Goal: Task Accomplishment & Management: Use online tool/utility

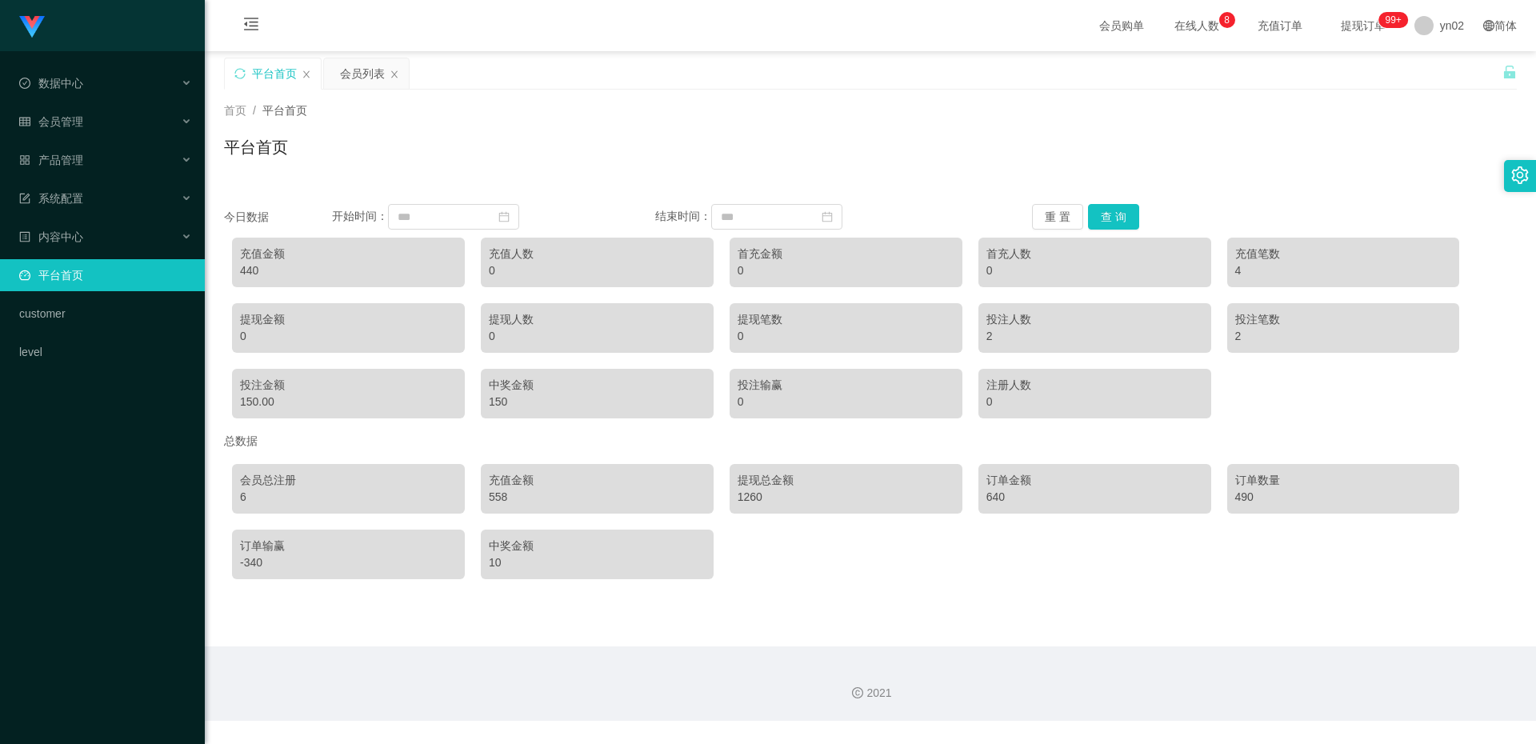
click at [126, 511] on div "Shopee工作台代理端 数据中心 会员管理 产品管理 系统配置 内容中心 平台首页 customer level" at bounding box center [102, 372] width 205 height 744
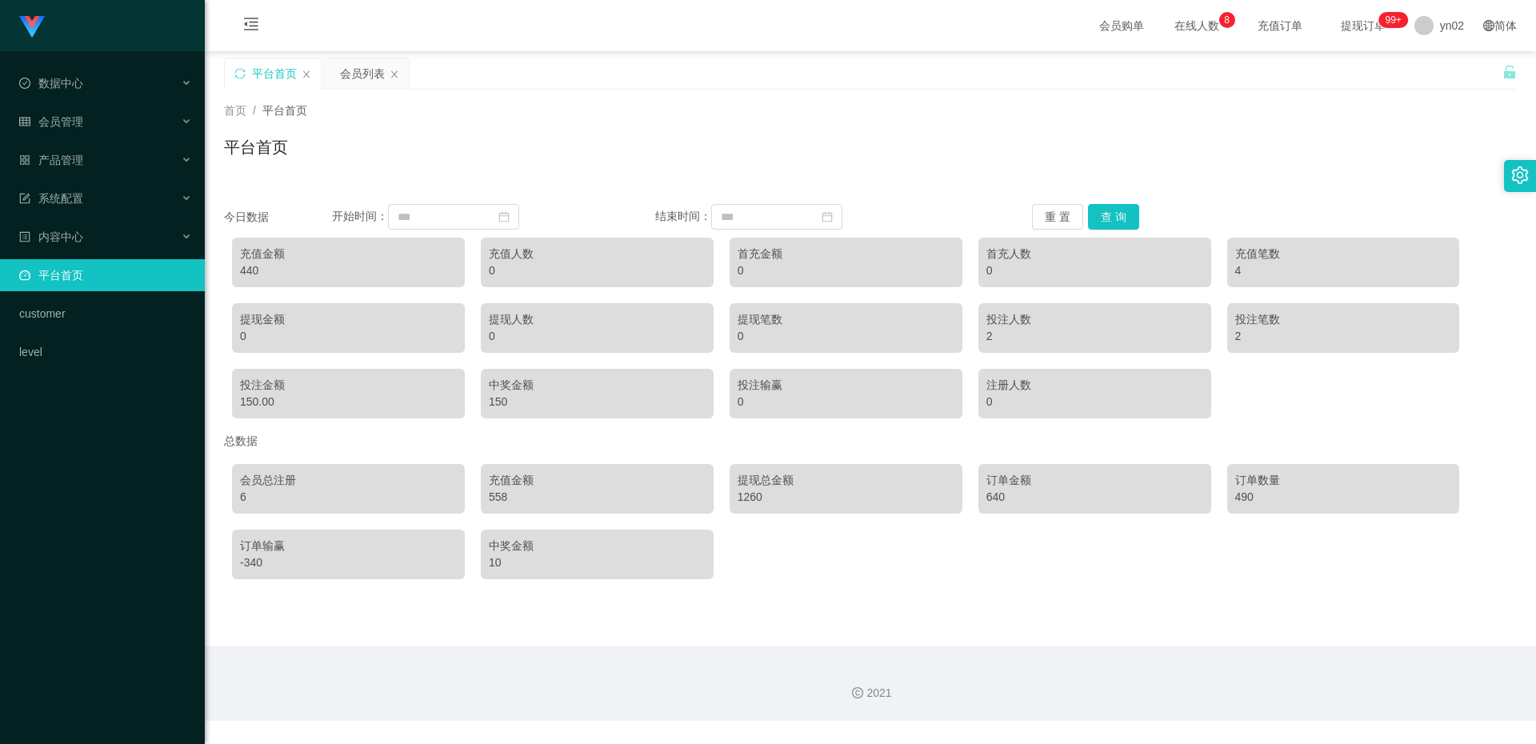
click at [126, 511] on div "Shopee工作台代理端 数据中心 会员管理 产品管理 系统配置 内容中心 平台首页 customer level" at bounding box center [102, 372] width 205 height 744
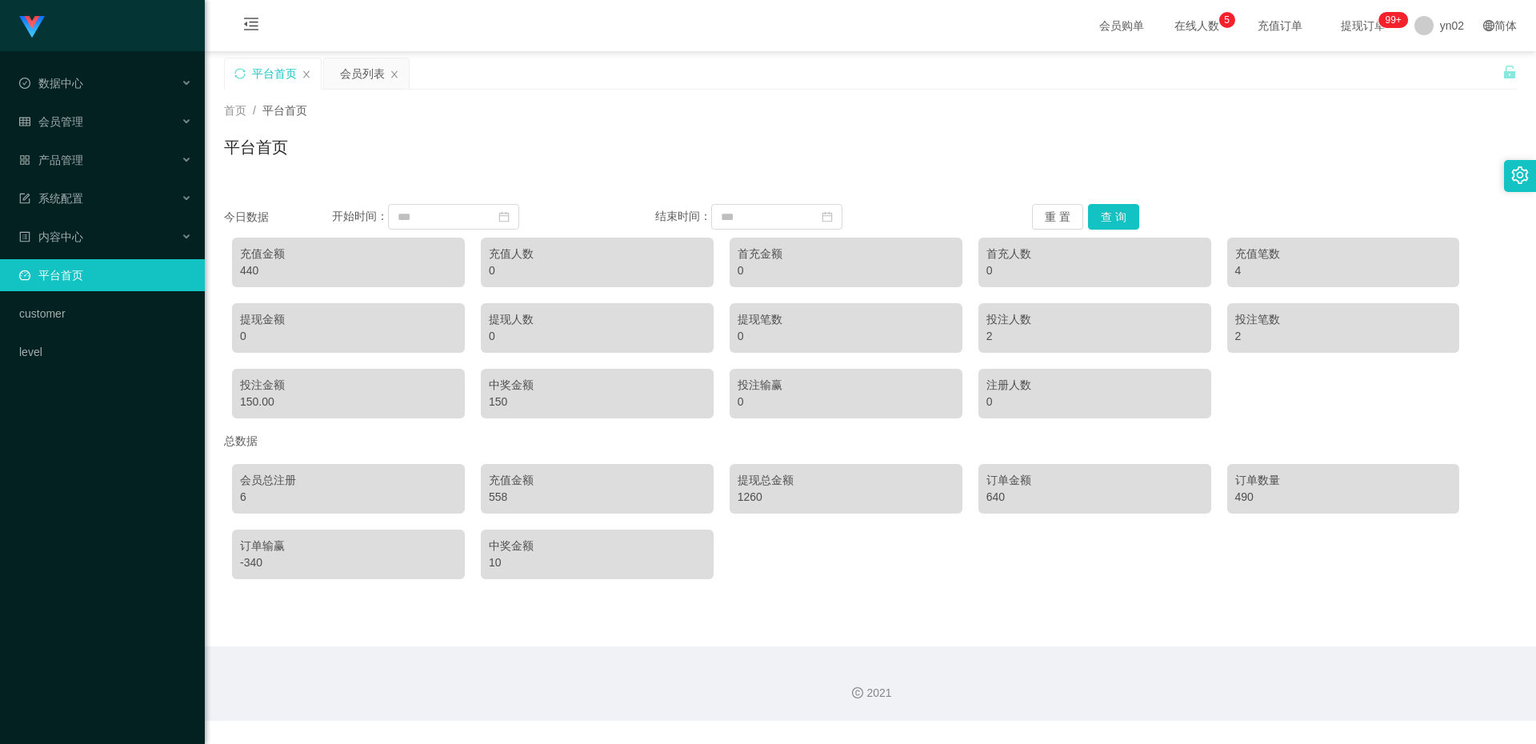
click at [126, 486] on div "Shopee工作台代理端 数据中心 会员管理 产品管理 系统配置 内容中心 平台首页 customer level" at bounding box center [102, 372] width 205 height 744
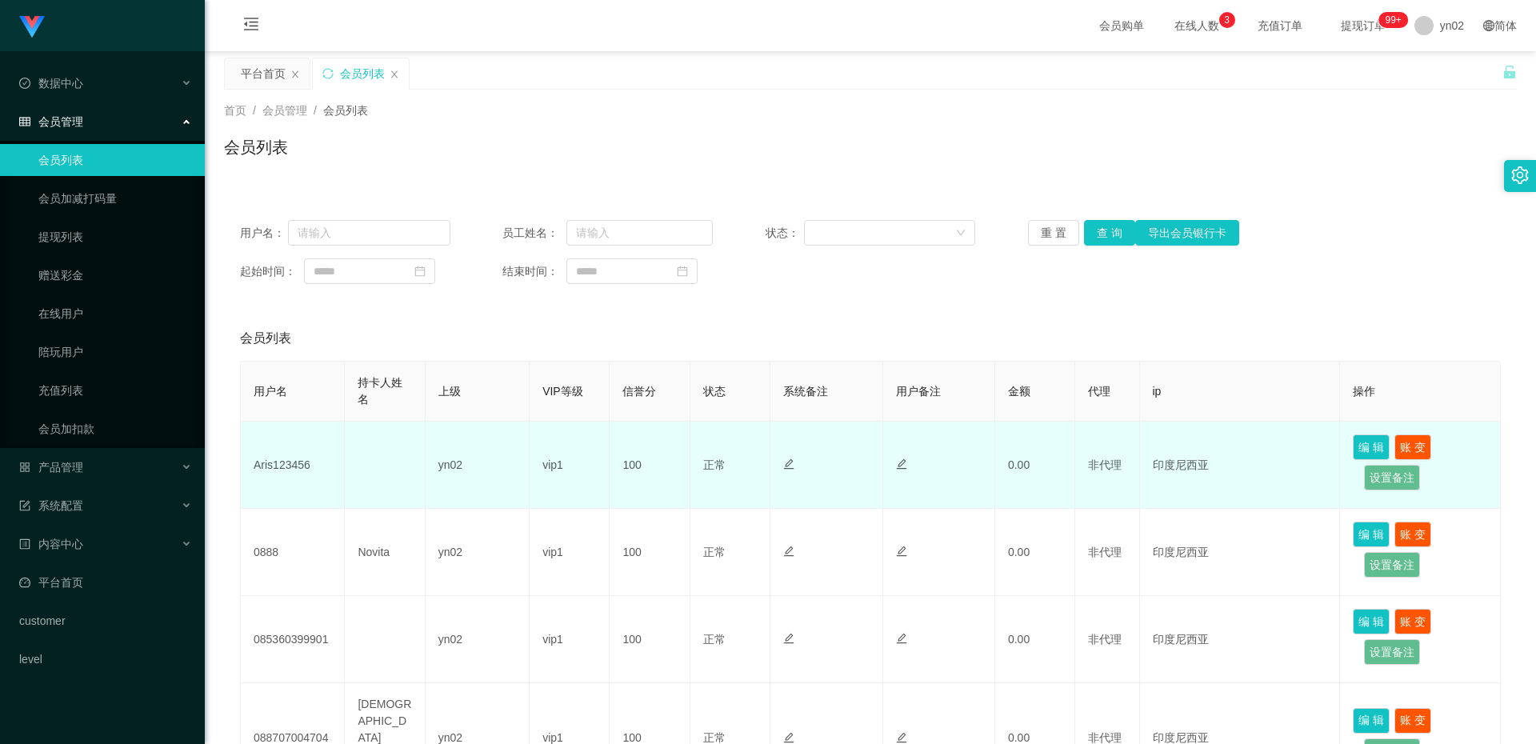
click at [294, 470] on td "Aris123456" at bounding box center [293, 465] width 104 height 87
copy td "Aris123456"
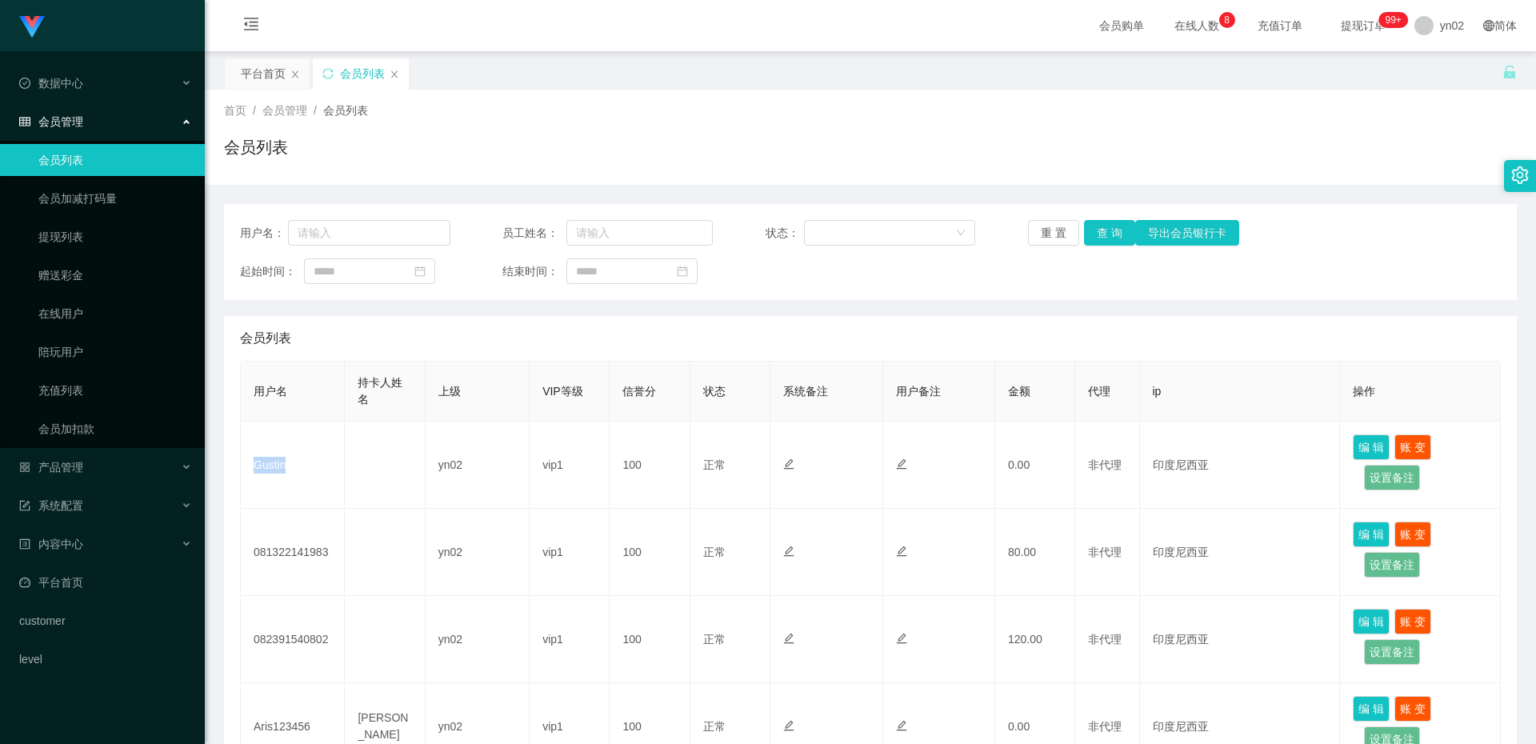
click at [267, 469] on td "Gustin" at bounding box center [293, 465] width 104 height 87
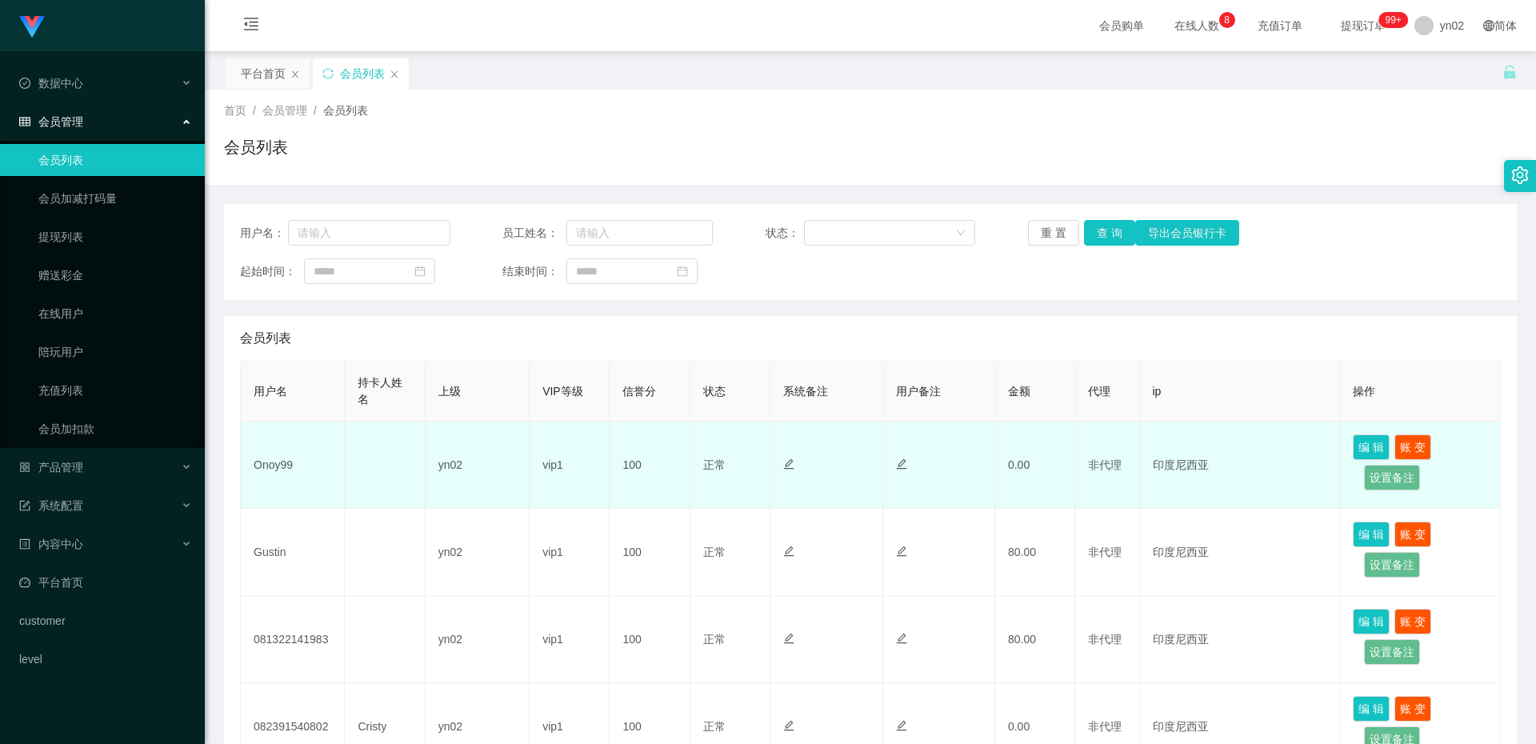
drag, startPoint x: 0, startPoint y: 0, endPoint x: 267, endPoint y: 464, distance: 535.5
click at [267, 464] on td "Onoy99" at bounding box center [293, 465] width 104 height 87
copy td "Onoy99"
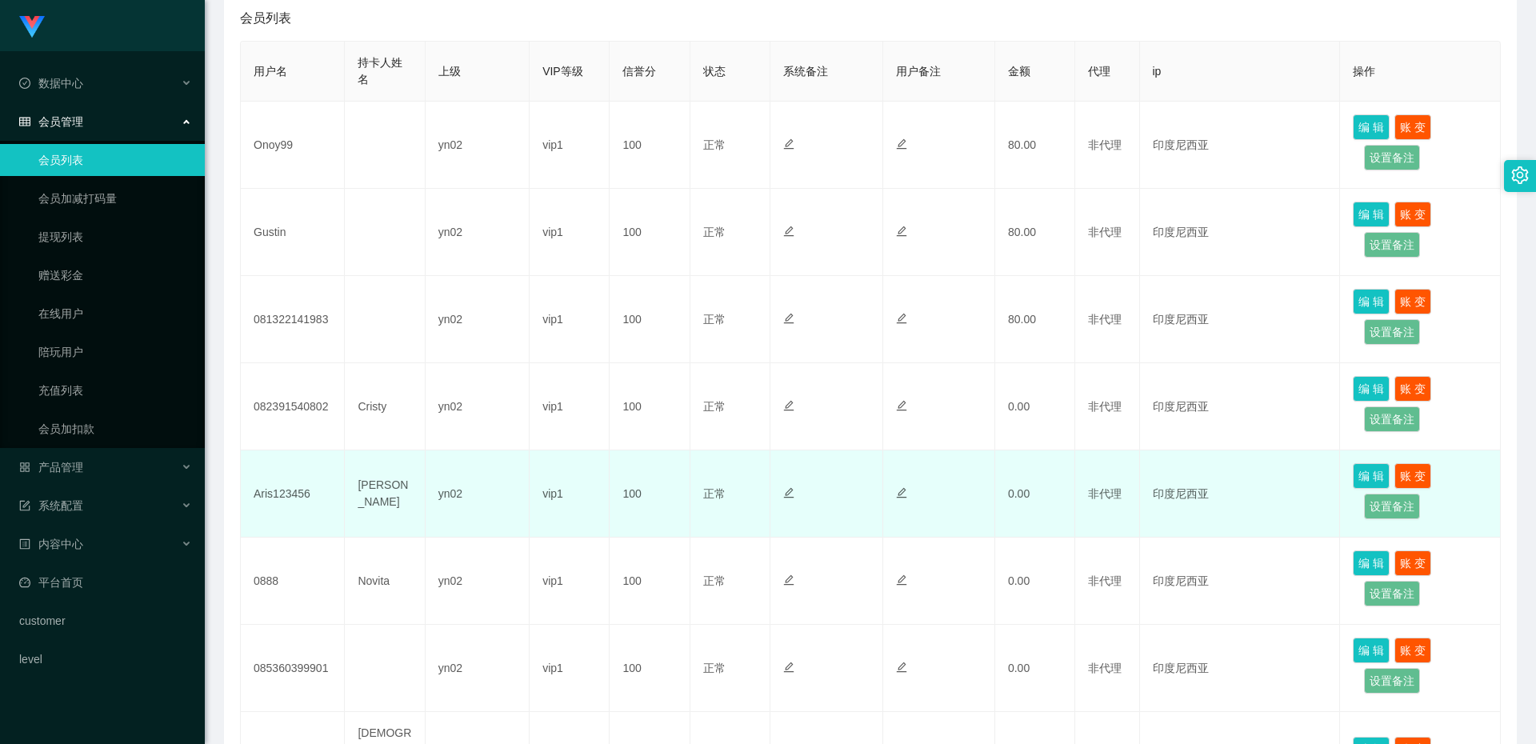
scroll to position [80, 0]
